Goal: Task Accomplishment & Management: Use online tool/utility

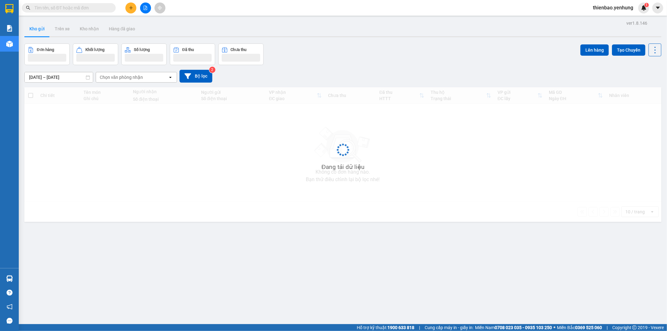
click at [145, 8] on icon "file-add" at bounding box center [145, 8] width 4 height 4
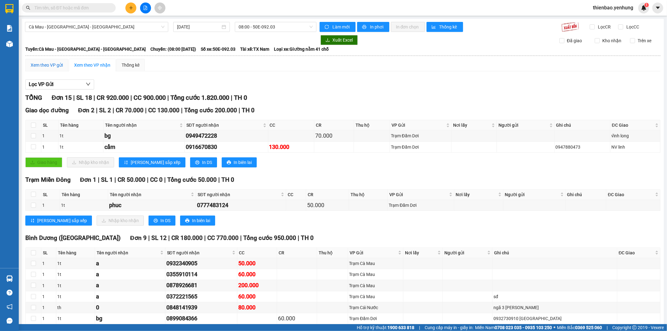
click at [43, 67] on div "Xem theo VP gửi" at bounding box center [47, 65] width 32 height 7
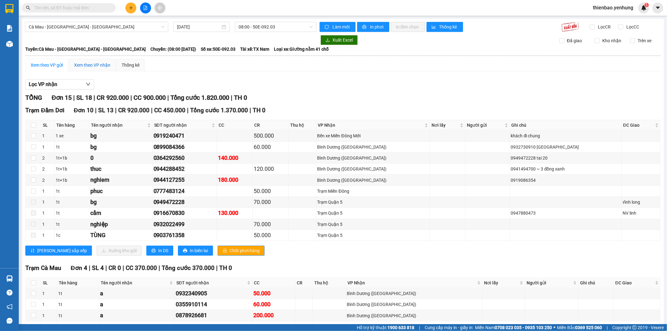
click at [92, 65] on div "Xem theo VP nhận" at bounding box center [92, 65] width 36 height 7
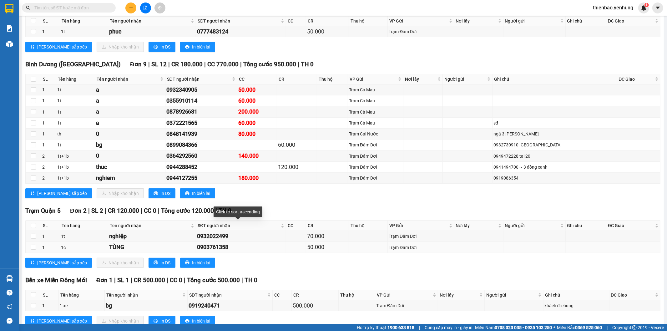
scroll to position [193, 0]
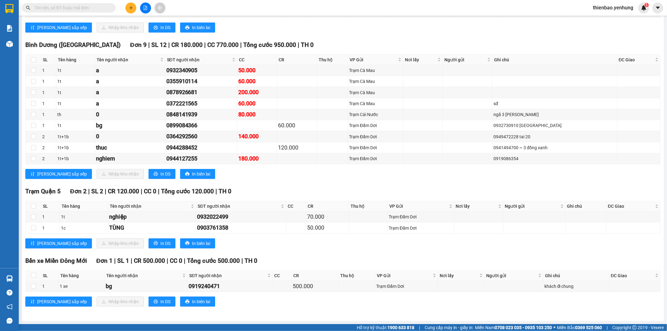
click at [341, 182] on div "[GEOGRAPHIC_DATA] ([GEOGRAPHIC_DATA]) Đơn 9 | SL 12 | CR 180.000 | CC 770.000 |…" at bounding box center [342, 111] width 635 height 143
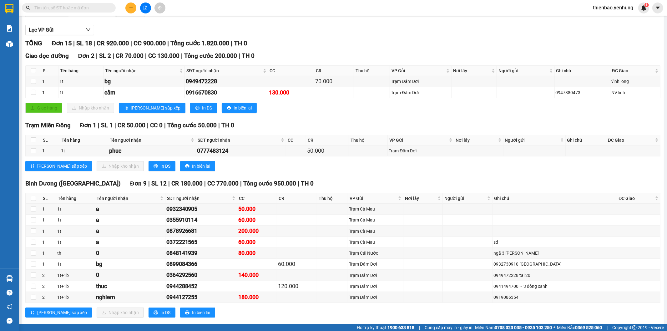
scroll to position [0, 0]
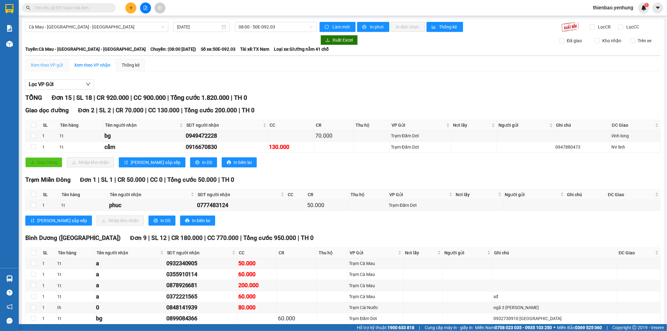
click at [41, 61] on div "Xem theo VP gửi" at bounding box center [46, 65] width 43 height 12
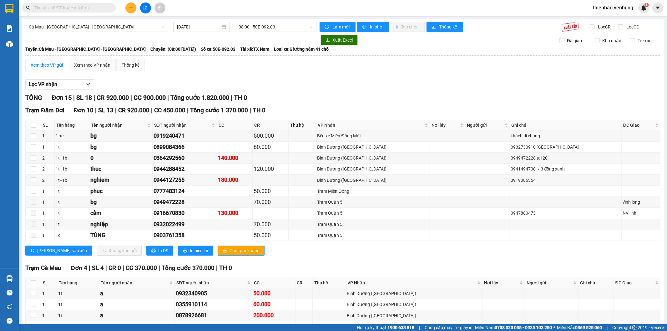
click at [213, 80] on div "Lọc VP nhận" at bounding box center [342, 84] width 635 height 10
click at [70, 28] on span "Cà Mau - [GEOGRAPHIC_DATA] - [GEOGRAPHIC_DATA]" at bounding box center [97, 26] width 136 height 9
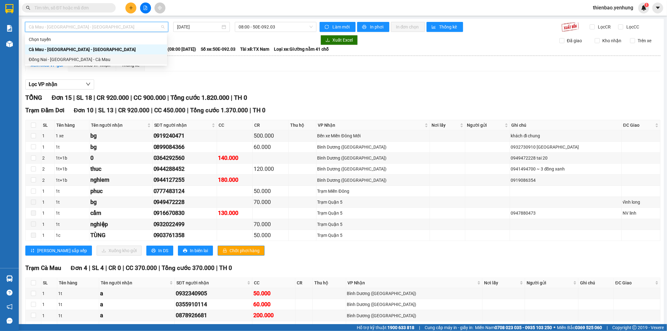
click at [62, 64] on div "Đồng Nai - [GEOGRAPHIC_DATA] - Cà Mau" at bounding box center [96, 59] width 142 height 10
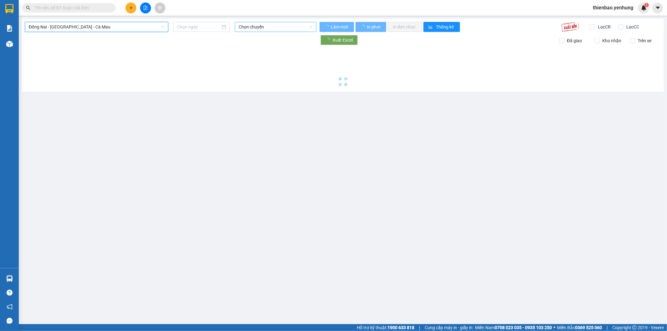
type input "[DATE]"
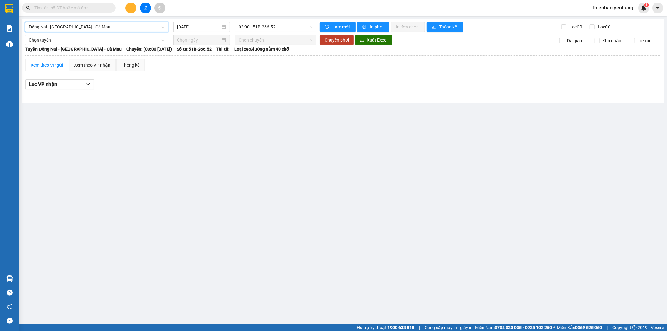
drag, startPoint x: 611, startPoint y: 7, endPoint x: 607, endPoint y: 12, distance: 6.2
click at [608, 10] on span "thienbao.yenhung" at bounding box center [612, 8] width 50 height 8
click at [597, 19] on span "Đăng xuất" at bounding box center [615, 19] width 37 height 7
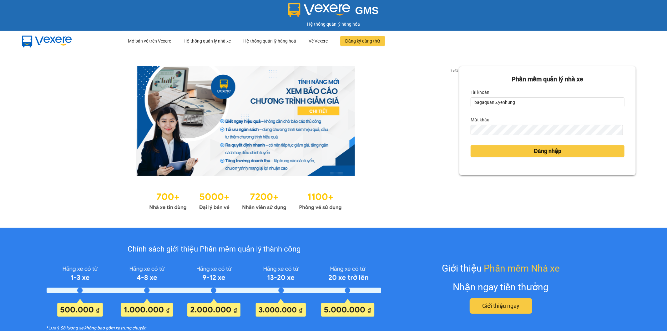
click at [492, 108] on form "Phần mềm quản lý nhà xe Tài khoản bagaquan5.yenhung Mật khẩu Đăng nhập" at bounding box center [547, 120] width 154 height 92
click at [492, 105] on input "bagaquan5.yenhung" at bounding box center [547, 102] width 154 height 10
drag, startPoint x: 492, startPoint y: 105, endPoint x: 495, endPoint y: 110, distance: 5.5
click at [492, 105] on input "bagaquan5.yenhung" at bounding box center [547, 102] width 154 height 10
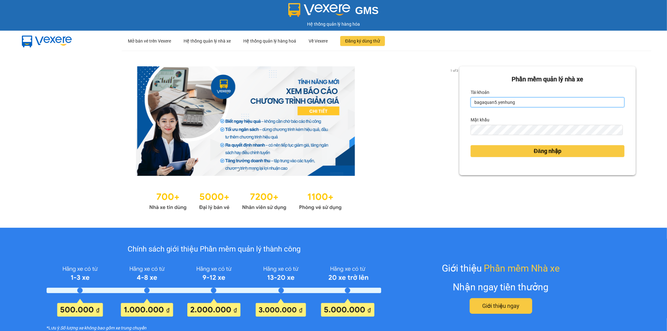
type input "bagamiendong.yenhung"
click at [498, 151] on button "Đăng nhập" at bounding box center [547, 151] width 154 height 12
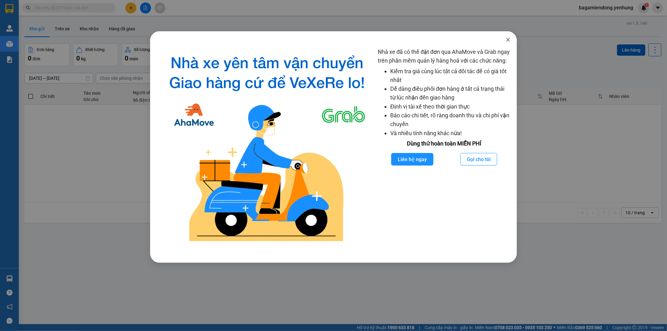
click at [508, 40] on icon "close" at bounding box center [507, 40] width 3 height 4
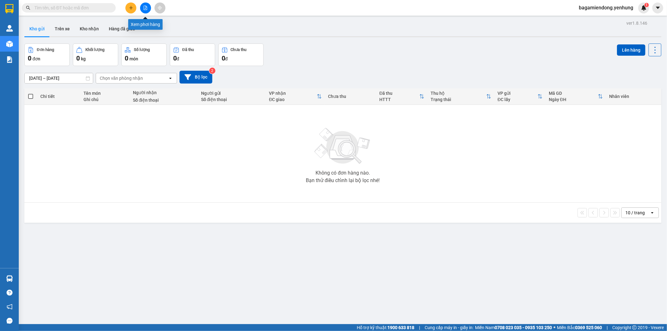
click at [144, 8] on icon "file-add" at bounding box center [145, 8] width 4 height 4
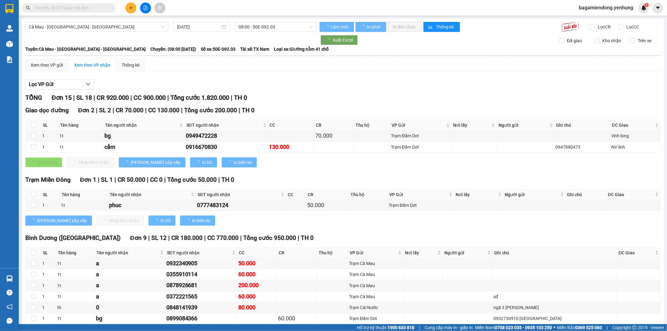
click at [60, 26] on span "Cà Mau - [GEOGRAPHIC_DATA] - [GEOGRAPHIC_DATA]" at bounding box center [97, 26] width 136 height 9
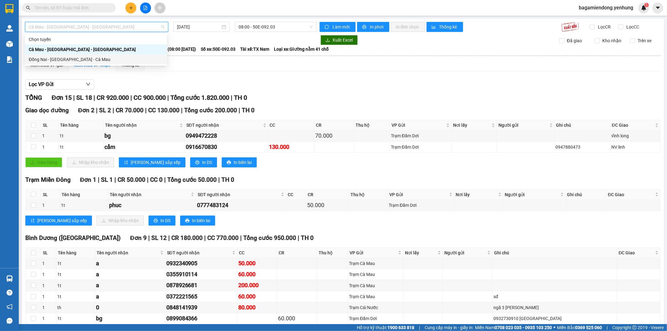
click at [51, 62] on div "Đồng Nai - [GEOGRAPHIC_DATA] - Cà Mau" at bounding box center [96, 59] width 134 height 7
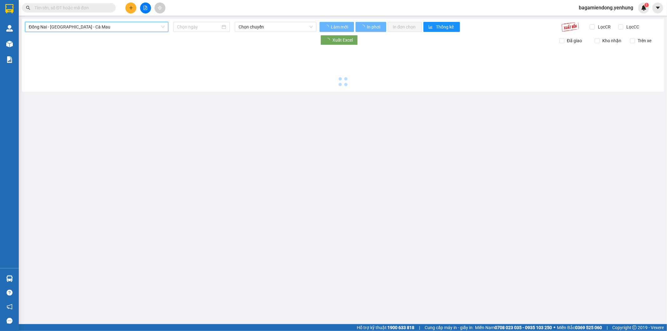
type input "[DATE]"
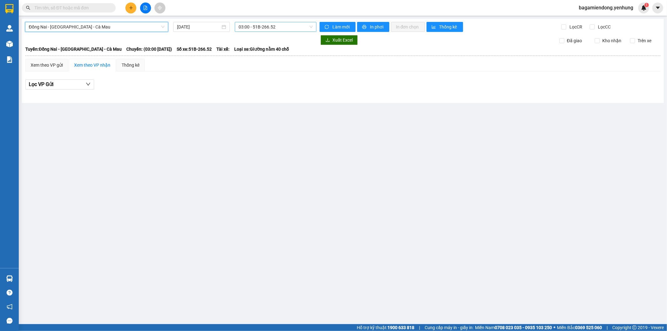
click at [246, 24] on span "03:00 - 51B-266.52" at bounding box center [275, 26] width 74 height 9
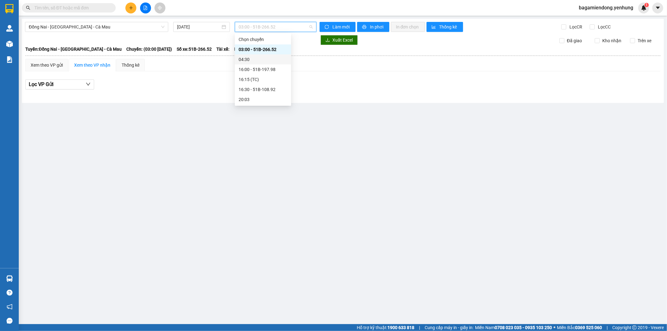
click at [251, 59] on div "04:30" at bounding box center [262, 59] width 49 height 7
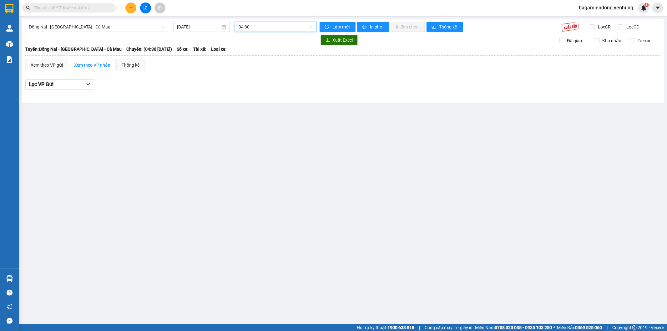
drag, startPoint x: 259, startPoint y: 25, endPoint x: 259, endPoint y: 28, distance: 3.2
click at [259, 27] on span "04:30" at bounding box center [275, 26] width 74 height 9
click at [253, 71] on div "16:00 - 51B-197.98" at bounding box center [262, 69] width 49 height 7
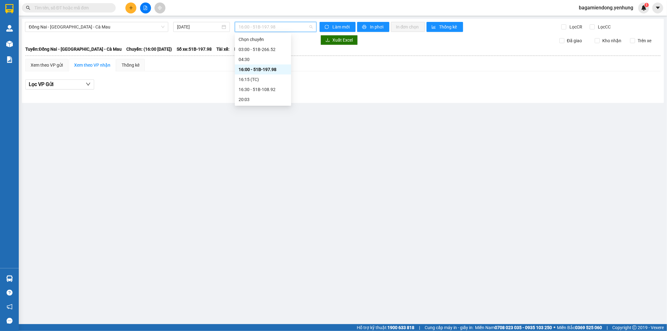
drag, startPoint x: 260, startPoint y: 28, endPoint x: 245, endPoint y: 45, distance: 22.6
click at [258, 29] on span "16:00 - 51B-197.98" at bounding box center [275, 26] width 74 height 9
click at [247, 42] on div "Chọn chuyến" at bounding box center [262, 39] width 49 height 7
drag, startPoint x: 251, startPoint y: 25, endPoint x: 245, endPoint y: 49, distance: 24.3
click at [250, 32] on div "Đồng Nai - Sài Gòn - Cà Mau 11/10/2025 16:00 - 51B-197.98 Làm mới In phơi In đơ…" at bounding box center [343, 61] width 642 height 84
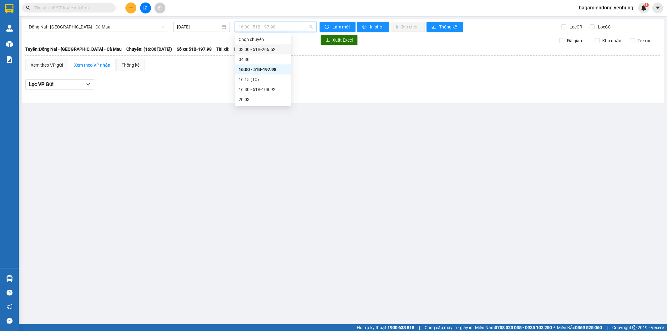
drag, startPoint x: 245, startPoint y: 49, endPoint x: 323, endPoint y: 41, distance: 79.2
click at [251, 45] on div "03:00 - 51B-266.52" at bounding box center [263, 49] width 56 height 10
click at [593, 9] on span "bagamiendong.yenhung" at bounding box center [605, 8] width 64 height 8
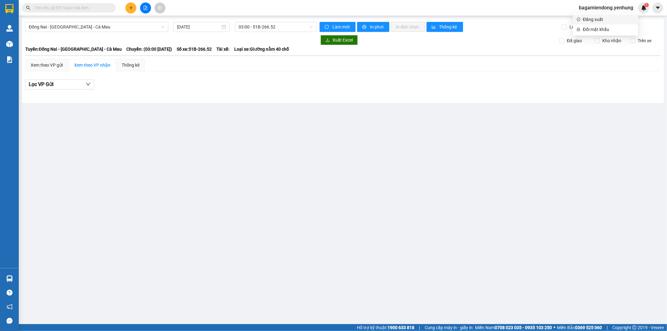
click at [587, 23] on li "Đăng xuất" at bounding box center [604, 19] width 65 height 10
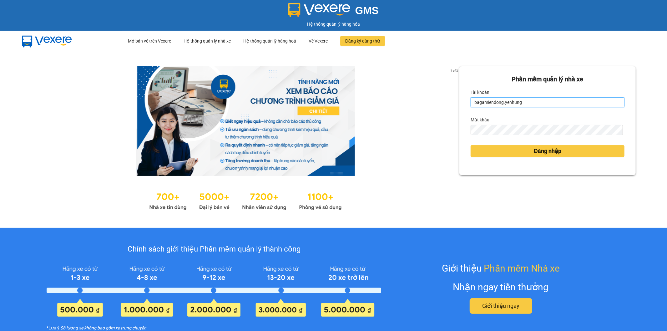
click at [483, 102] on input "bagamiendong.yenhung" at bounding box center [547, 102] width 154 height 10
drag, startPoint x: 483, startPoint y: 102, endPoint x: 496, endPoint y: 107, distance: 14.0
click at [487, 104] on input "bagamiendong.yenhung" at bounding box center [547, 102] width 154 height 10
type input "bagamdm.yenhung"
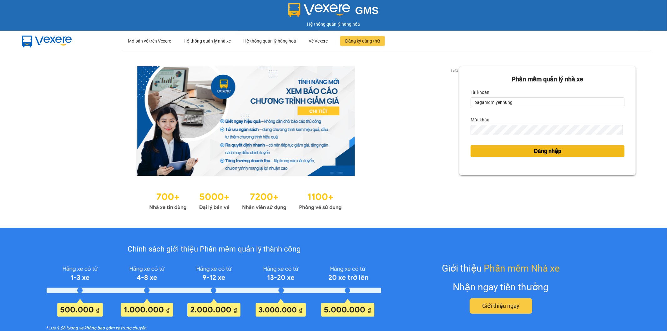
click at [499, 149] on button "Đăng nhập" at bounding box center [547, 151] width 154 height 12
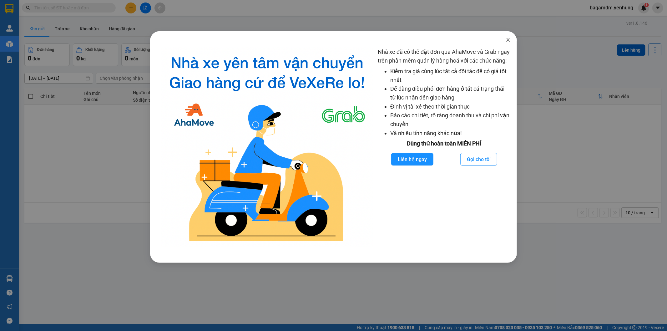
drag, startPoint x: 507, startPoint y: 39, endPoint x: 502, endPoint y: 29, distance: 10.6
click at [506, 38] on icon "close" at bounding box center [507, 39] width 5 height 5
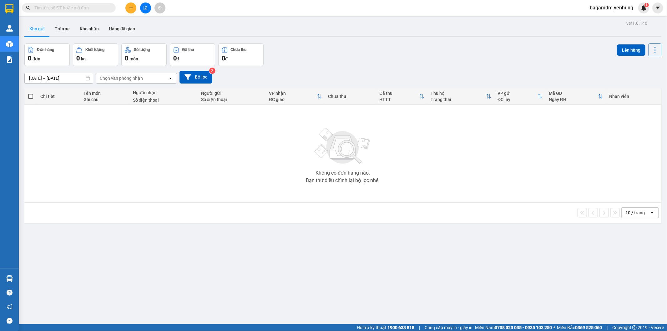
drag, startPoint x: 147, startPoint y: 13, endPoint x: 149, endPoint y: 6, distance: 7.2
click at [148, 8] on div at bounding box center [145, 7] width 47 height 11
click at [149, 6] on button at bounding box center [145, 7] width 11 height 11
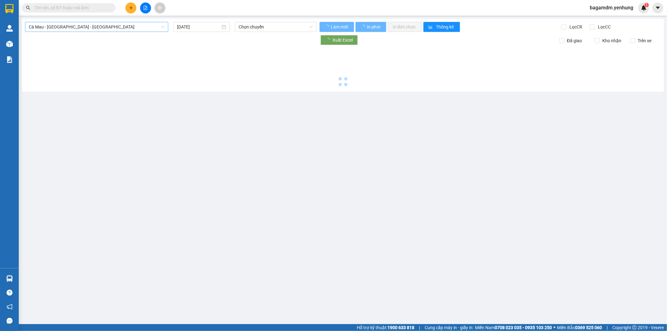
click at [89, 30] on span "Cà Mau - [GEOGRAPHIC_DATA] - [GEOGRAPHIC_DATA]" at bounding box center [97, 26] width 136 height 9
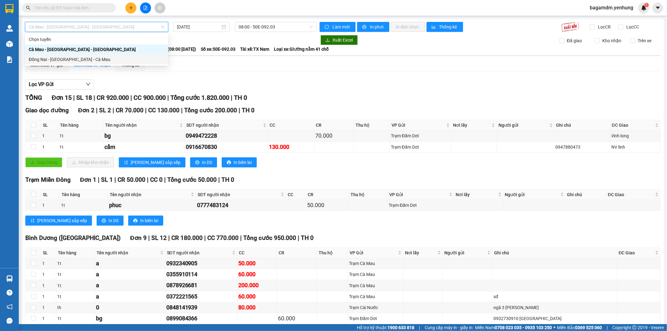
click at [47, 57] on div "Đồng Nai - [GEOGRAPHIC_DATA] - Cà Mau" at bounding box center [97, 59] width 136 height 7
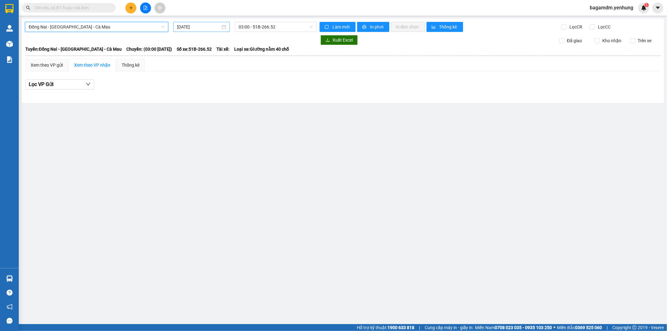
click at [199, 25] on input "[DATE]" at bounding box center [198, 26] width 43 height 7
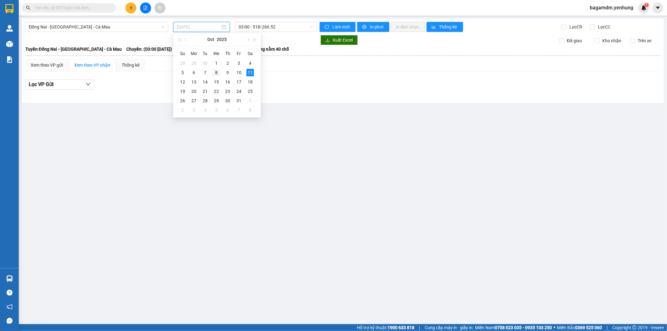
click at [219, 73] on div "8" at bounding box center [215, 72] width 7 height 7
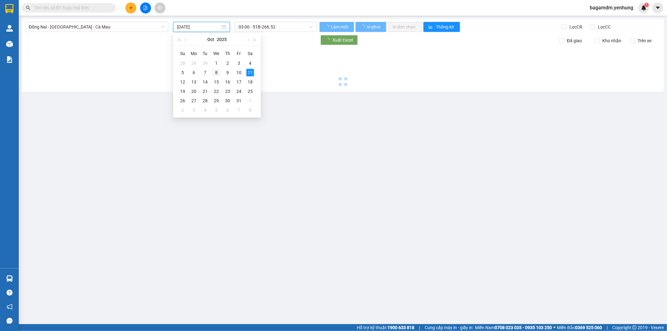
type input "08/10/2025"
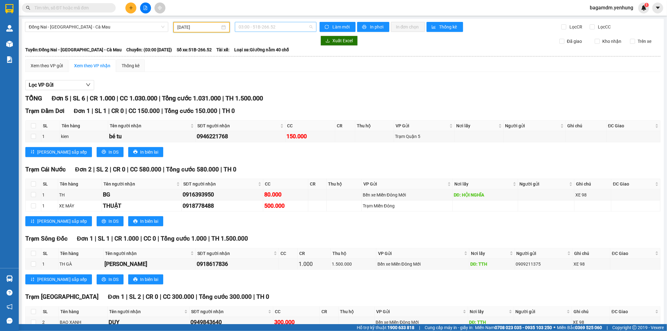
click at [254, 27] on span "03:00 - 51B-266.52" at bounding box center [275, 26] width 74 height 9
click at [252, 70] on div "16:00 - 51B-500.21" at bounding box center [261, 69] width 49 height 7
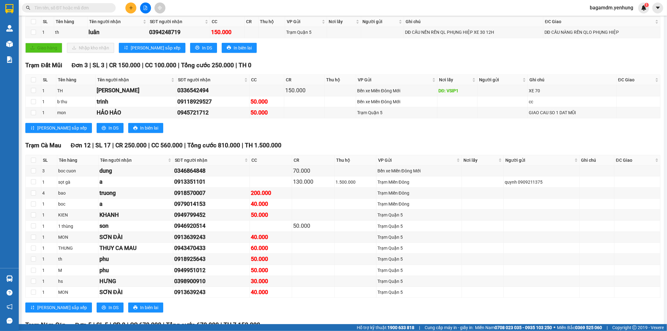
scroll to position [139, 0]
